Goal: Entertainment & Leisure: Consume media (video, audio)

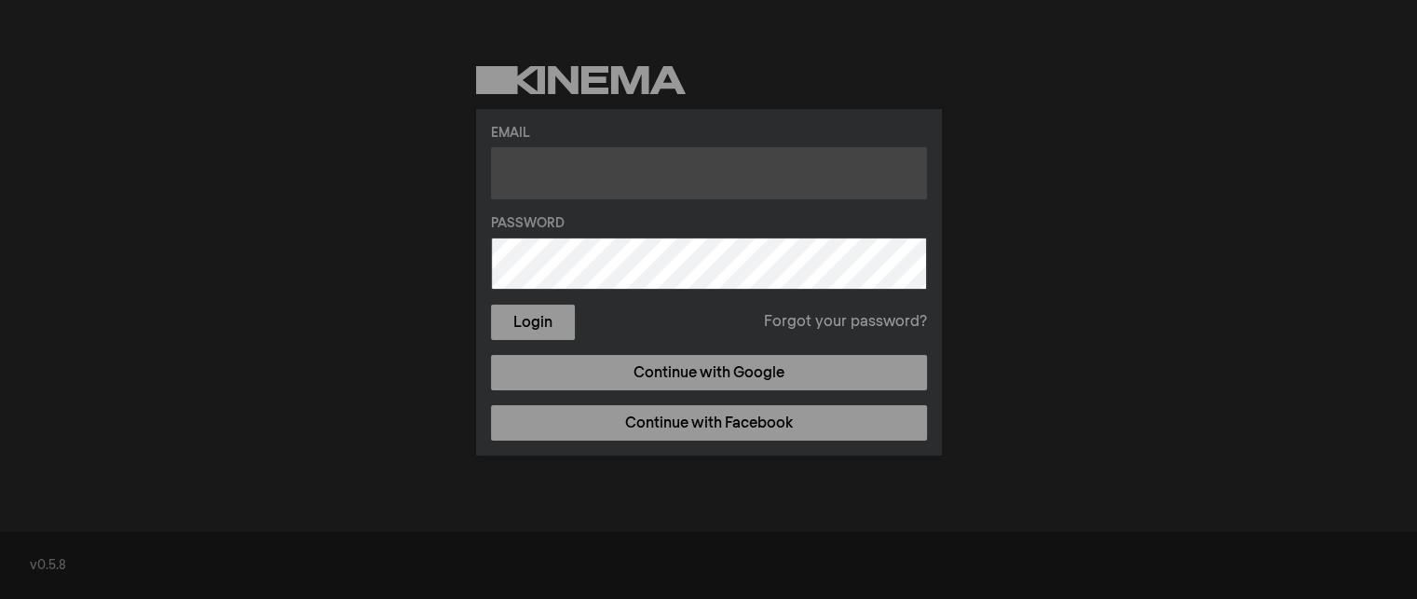
click at [604, 165] on input "text" at bounding box center [709, 173] width 436 height 52
type input "[EMAIL_ADDRESS][DOMAIN_NAME]"
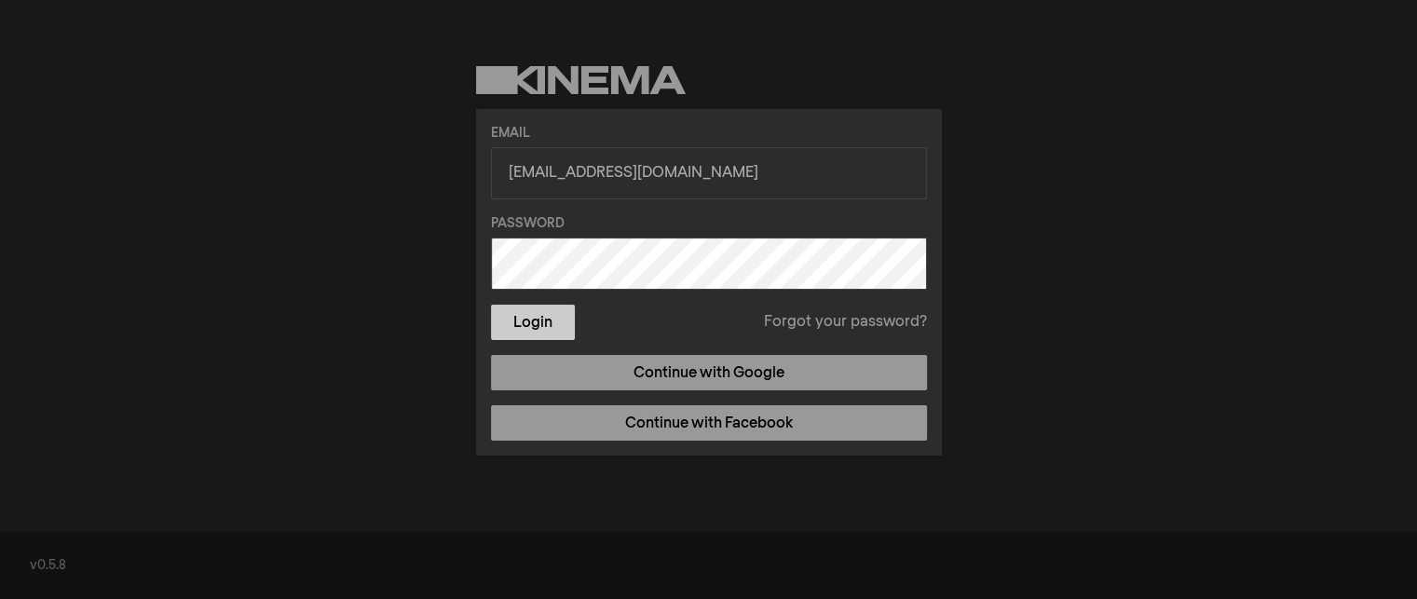
click at [528, 327] on button "Login" at bounding box center [533, 322] width 84 height 35
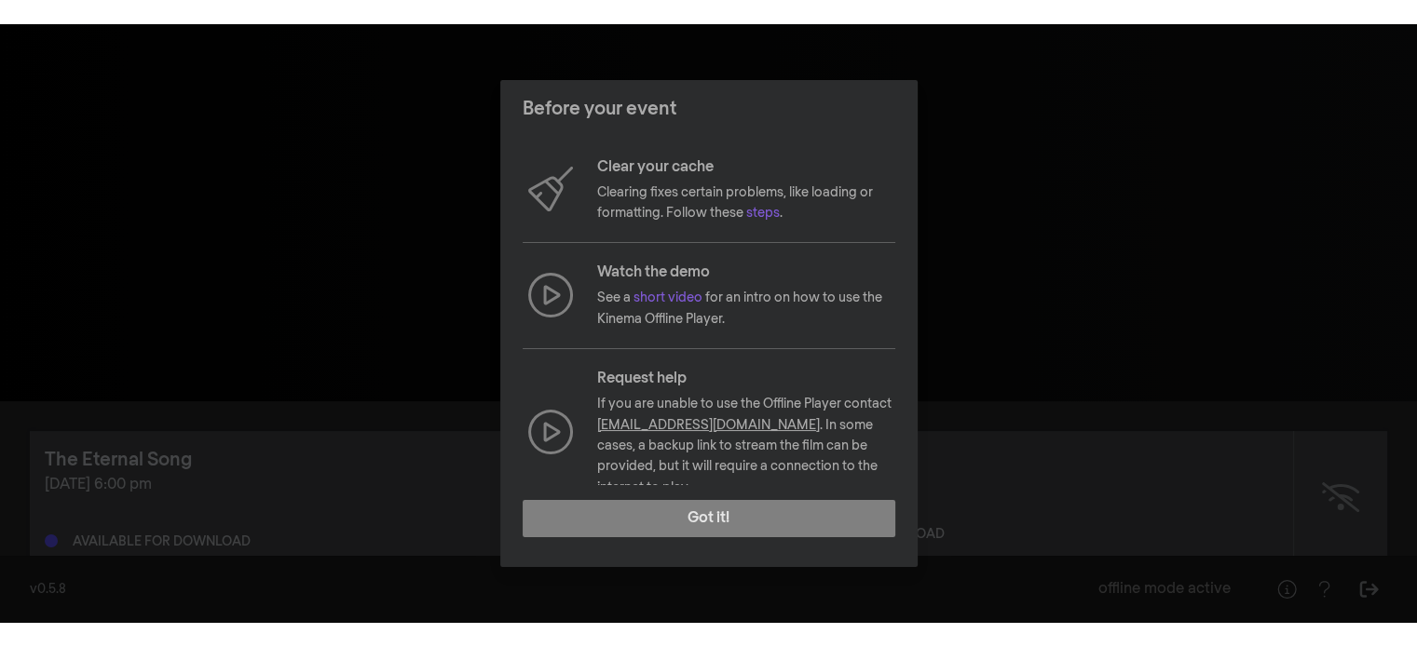
scroll to position [201, 0]
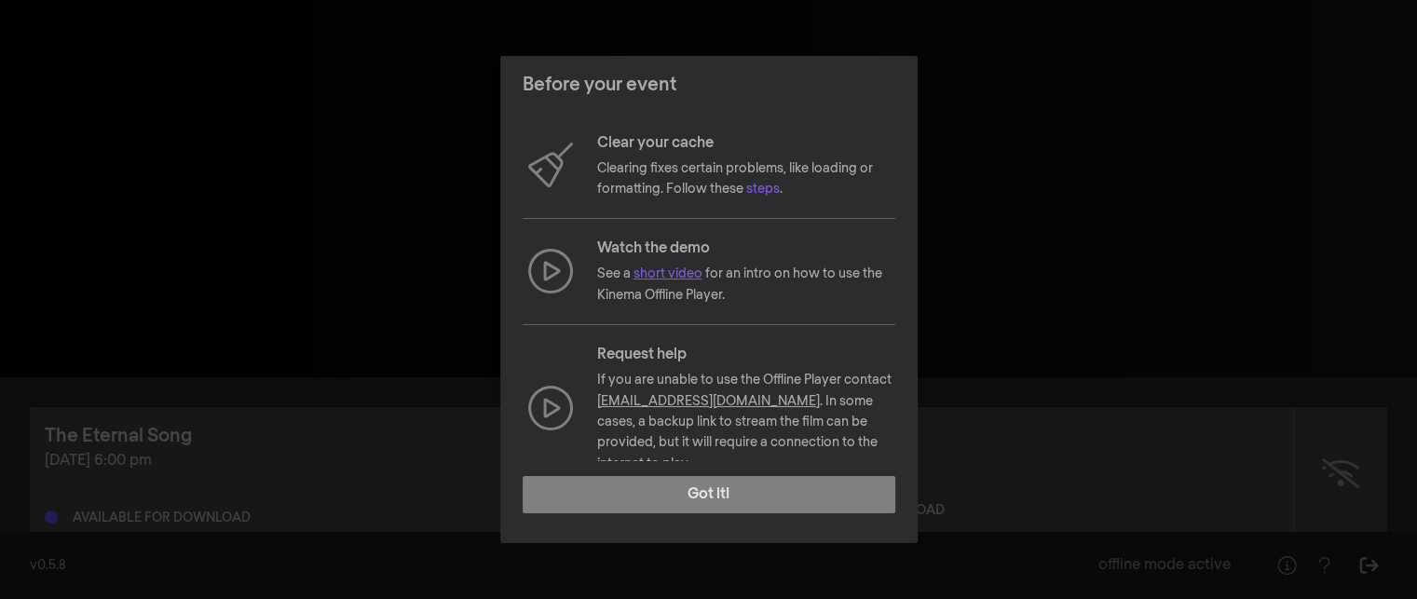
click at [674, 269] on link "short video" at bounding box center [667, 273] width 69 height 13
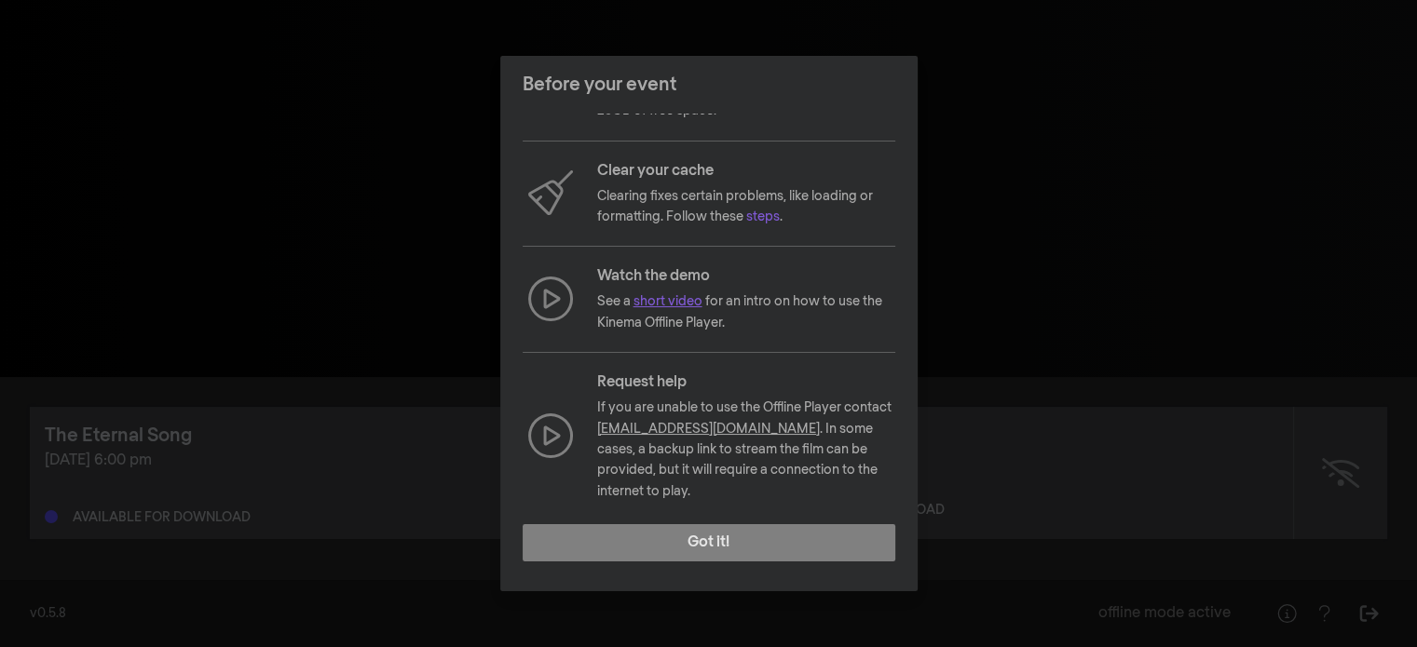
scroll to position [171, 0]
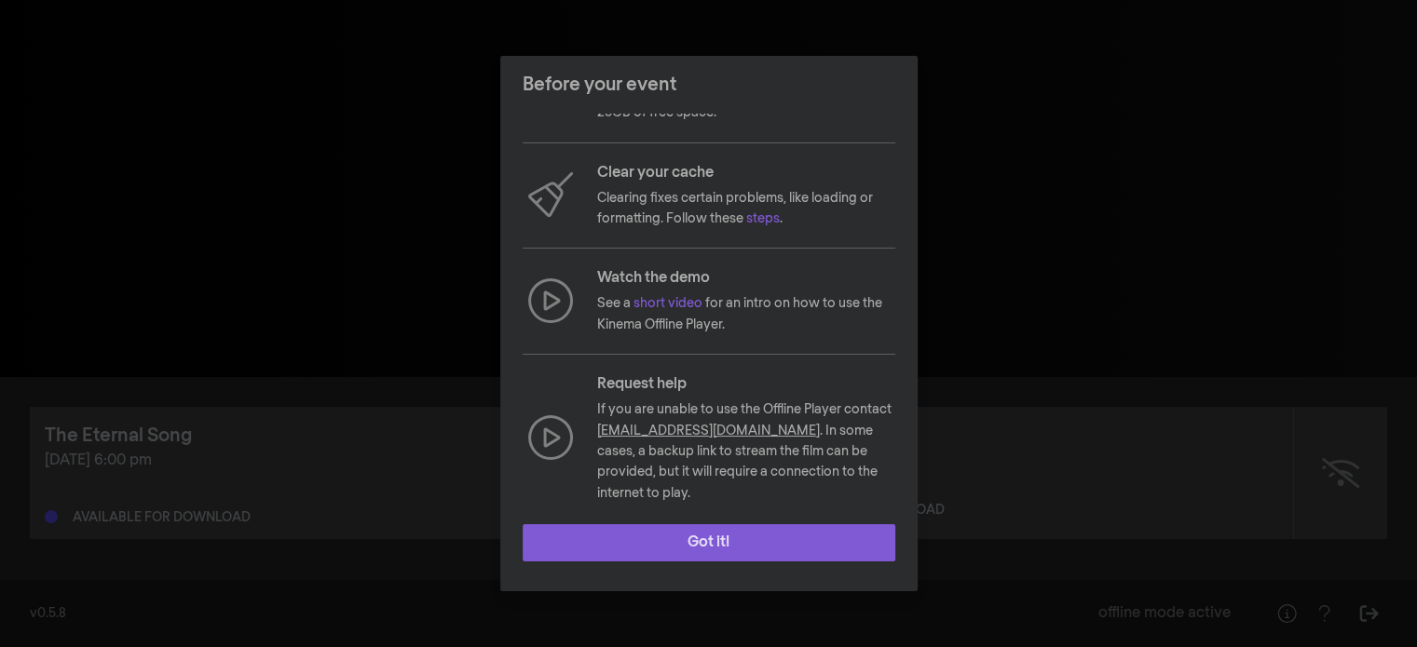
click at [669, 555] on button "Got it!" at bounding box center [709, 542] width 373 height 37
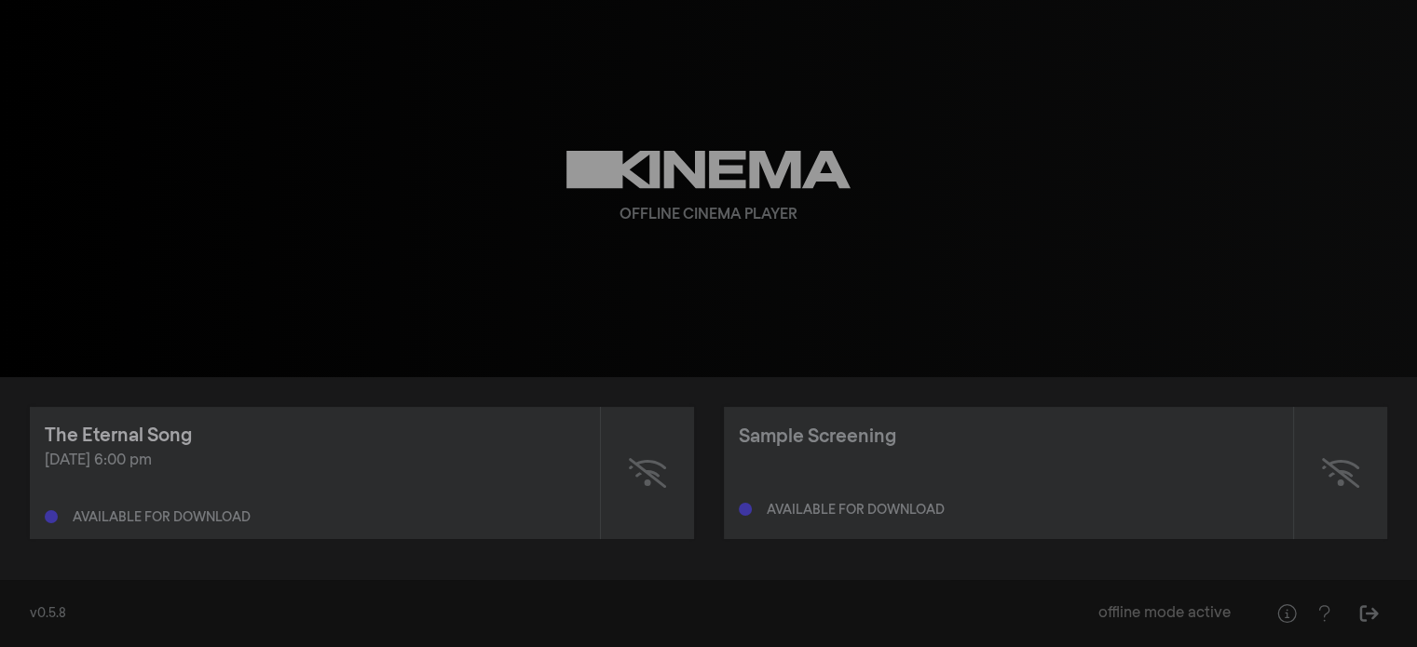
click at [171, 435] on div "The Eternal Song" at bounding box center [118, 436] width 147 height 28
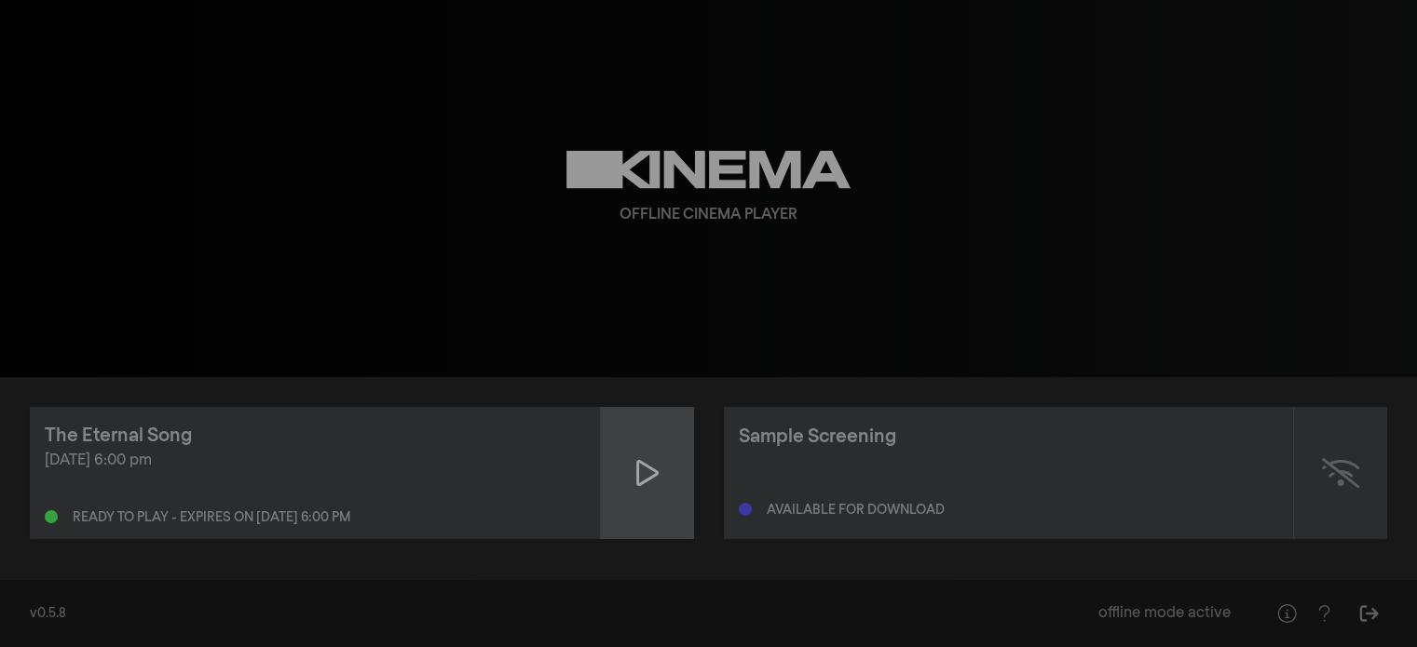
click at [641, 480] on icon at bounding box center [647, 473] width 22 height 30
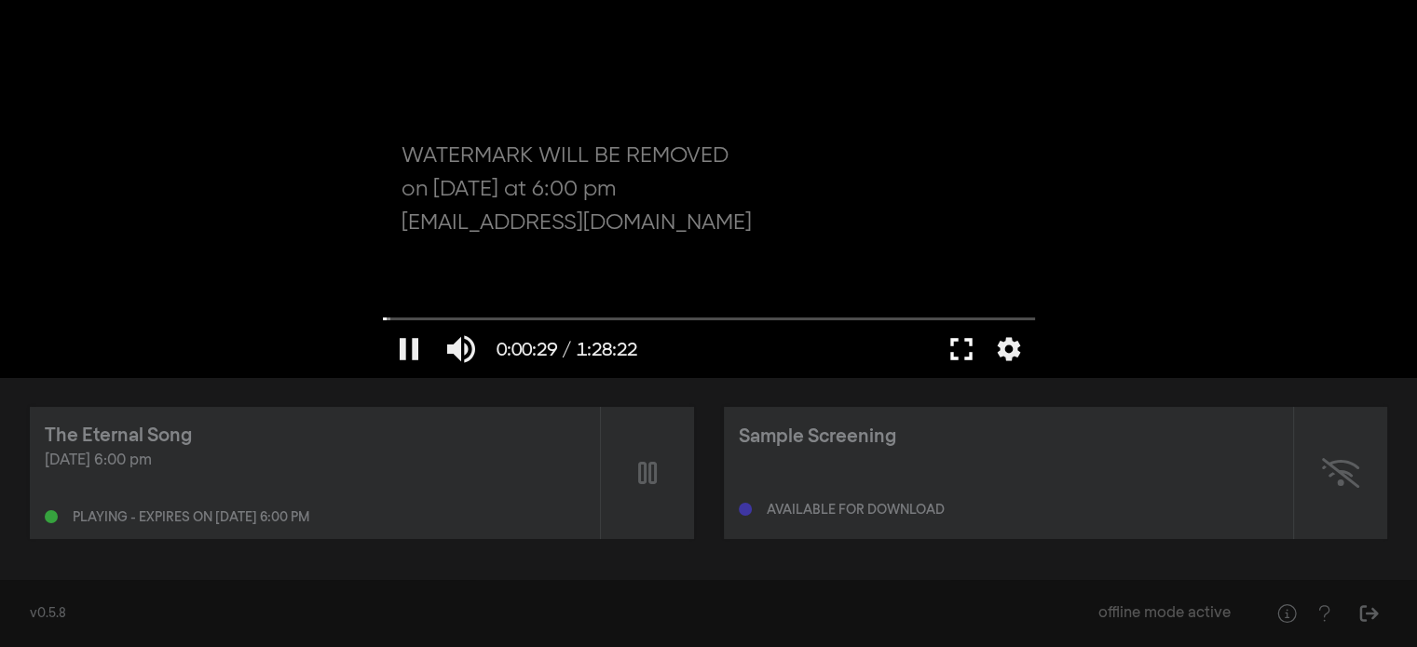
click at [961, 361] on button "fullscreen" at bounding box center [961, 349] width 52 height 56
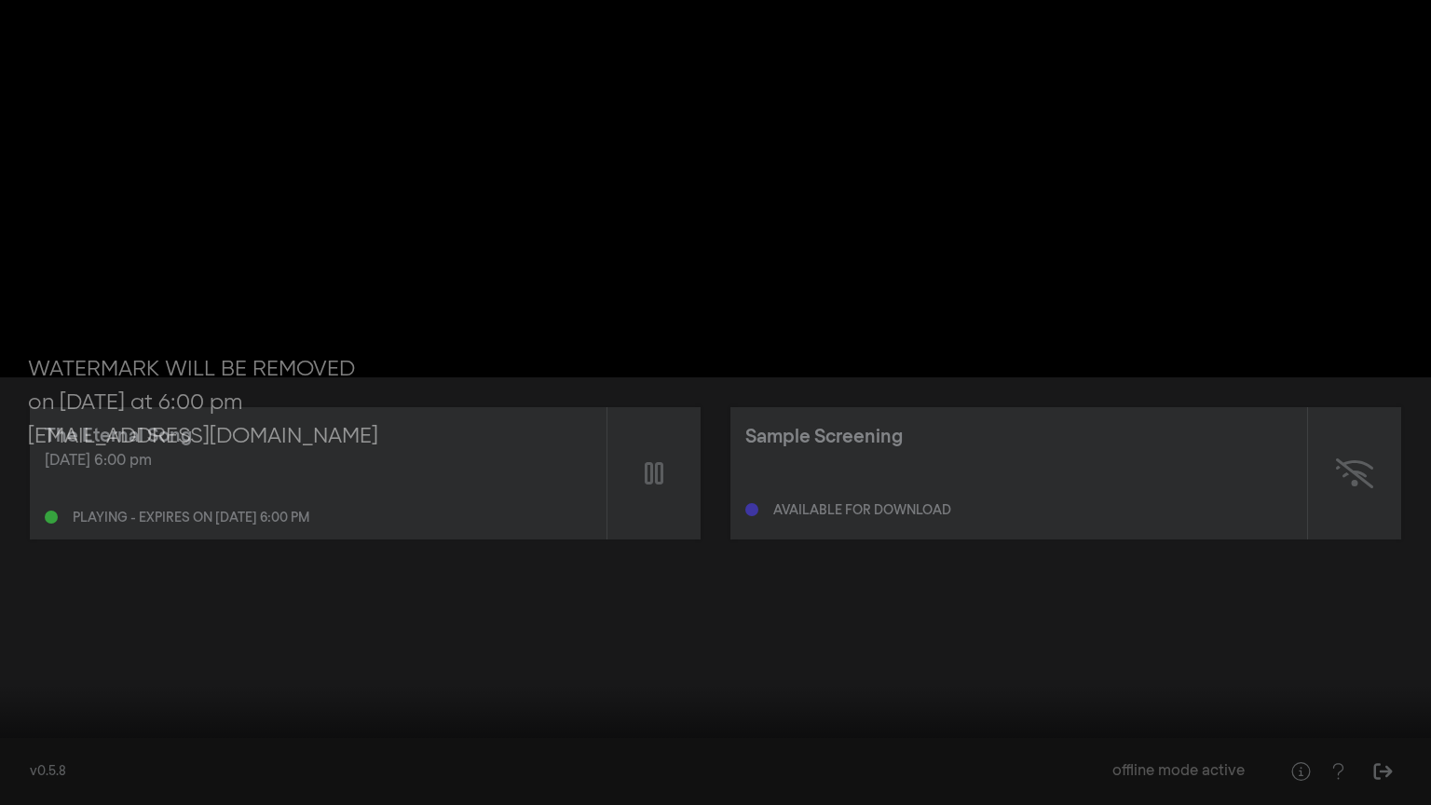
click at [34, 598] on button "pause" at bounding box center [35, 777] width 52 height 56
type input "39.228323"
